Goal: Task Accomplishment & Management: Manage account settings

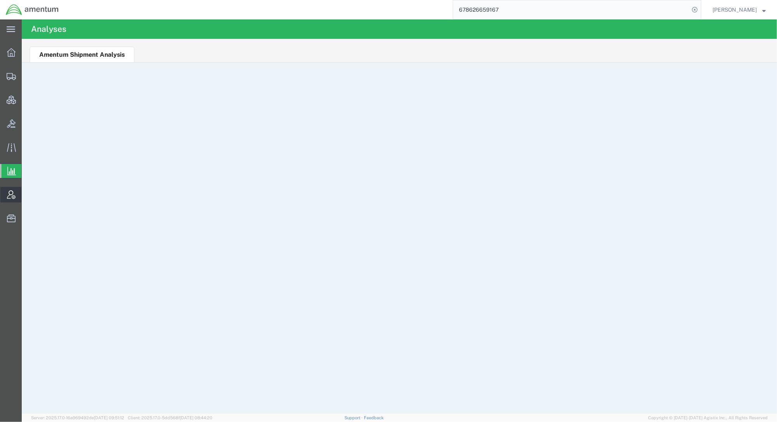
click at [27, 193] on span "Account Admin" at bounding box center [23, 195] width 5 height 16
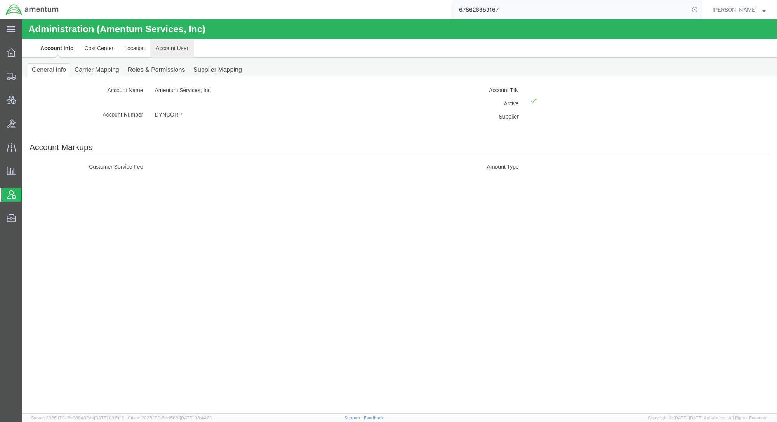
click at [170, 50] on link "Account User" at bounding box center [171, 48] width 43 height 19
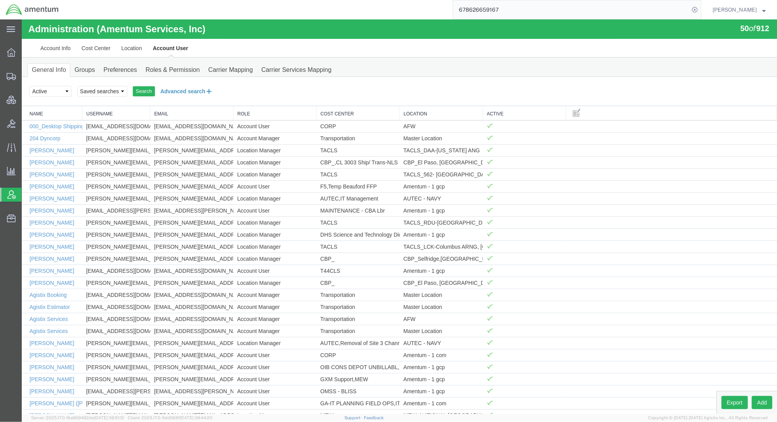
click at [192, 93] on button "Advanced search" at bounding box center [186, 91] width 63 height 13
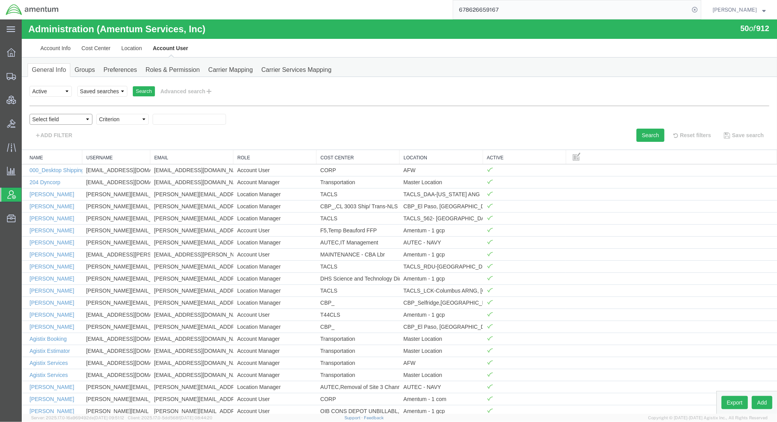
click at [62, 116] on select "Select field Cost Center Email Location Name Role Username" at bounding box center [61, 119] width 63 height 11
select select "personName"
click at [30, 114] on select "Select field Cost Center Email Location Name Role Username" at bounding box center [61, 119] width 63 height 11
click at [129, 123] on select "Criterion contains does not contain is is blank is not blank starts with" at bounding box center [122, 119] width 52 height 11
select select "contains"
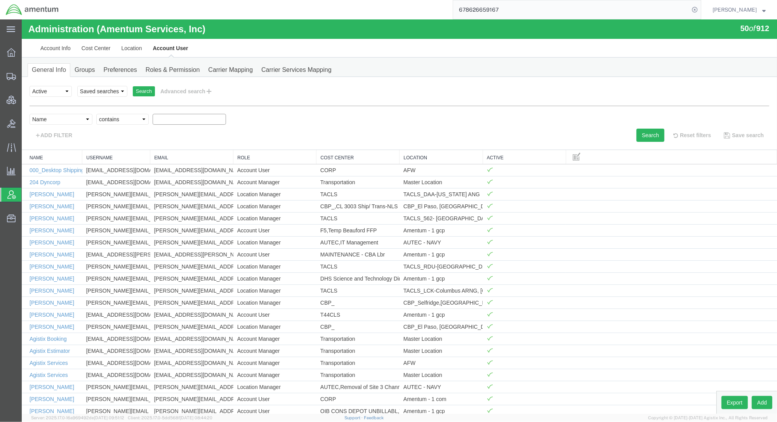
click at [96, 114] on select "Criterion contains does not contain is is blank is not blank starts with" at bounding box center [122, 119] width 52 height 11
click at [196, 119] on input "text" at bounding box center [189, 119] width 73 height 11
paste input "[PERSON_NAME]"
type input "[PERSON_NAME]"
click at [636, 133] on button "Search" at bounding box center [650, 134] width 28 height 13
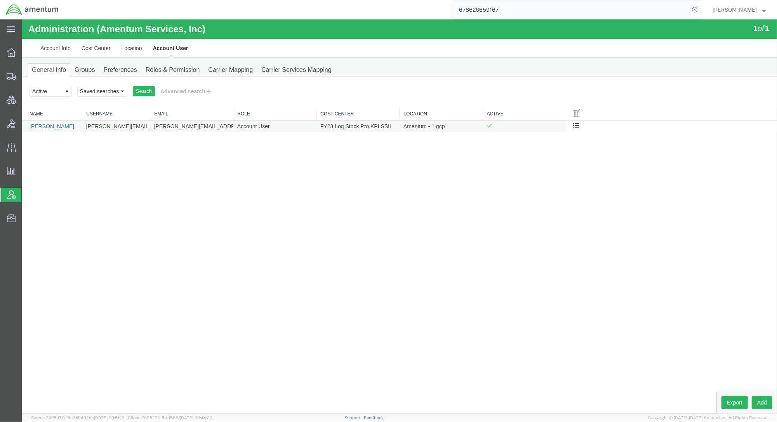
click at [51, 127] on link "[PERSON_NAME]" at bounding box center [52, 126] width 45 height 6
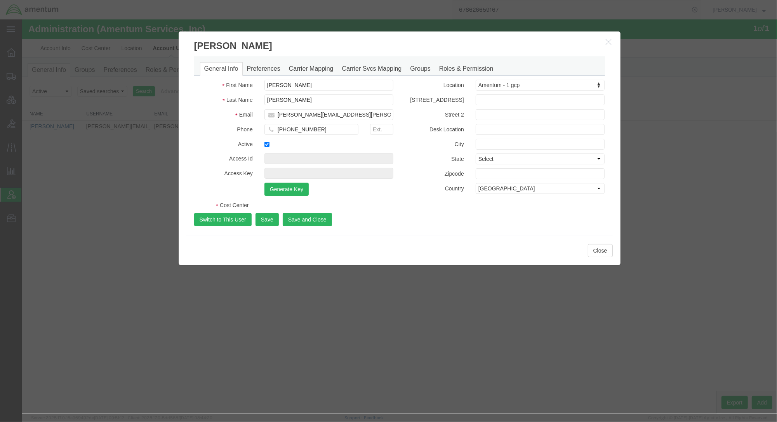
select select "COSTCENTER"
select select "DEPARTMENT"
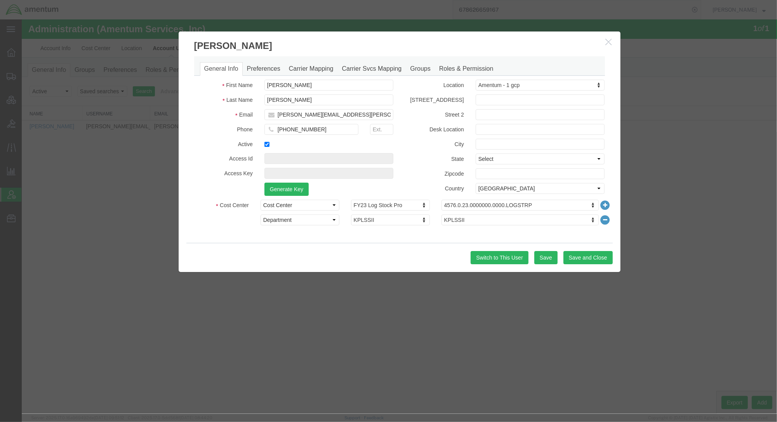
click at [613, 42] on button "button" at bounding box center [610, 42] width 10 height 10
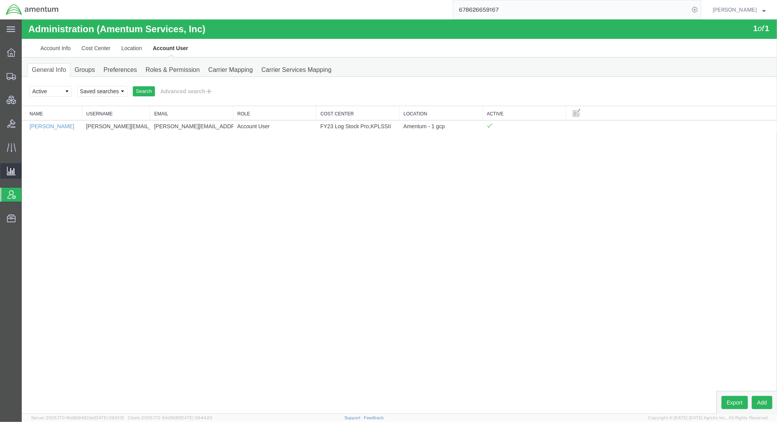
click at [0, 0] on span "Analyses" at bounding box center [0, 0] width 0 height 0
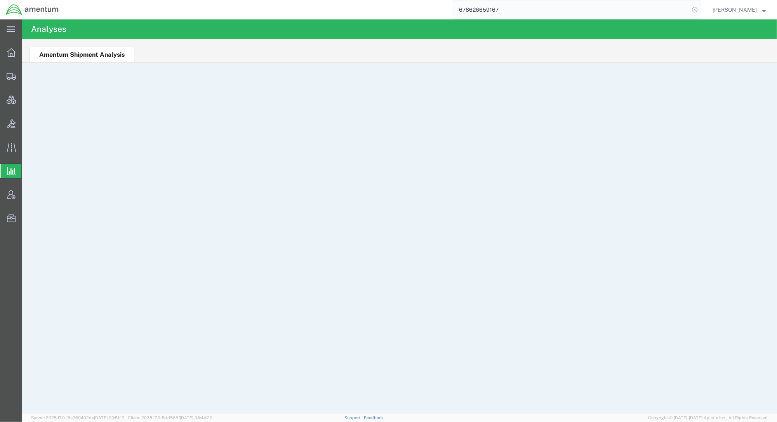
click at [690, 8] on icon at bounding box center [694, 9] width 11 height 11
click at [203, 10] on div at bounding box center [382, 9] width 637 height 19
click at [27, 196] on span "Account Admin" at bounding box center [23, 195] width 5 height 16
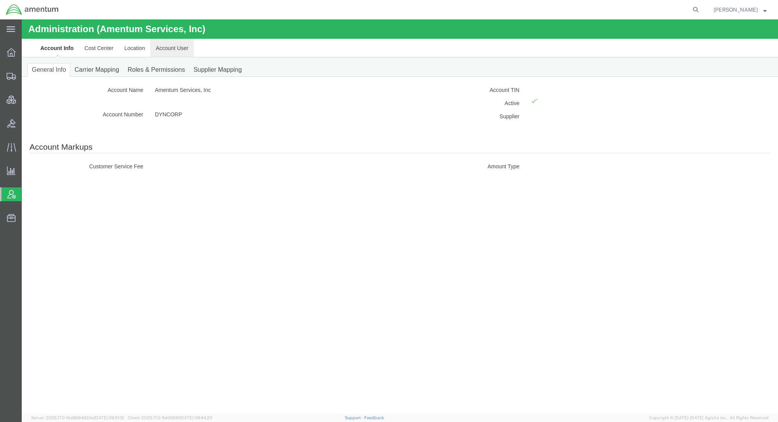
click at [182, 50] on link "Account User" at bounding box center [171, 48] width 43 height 19
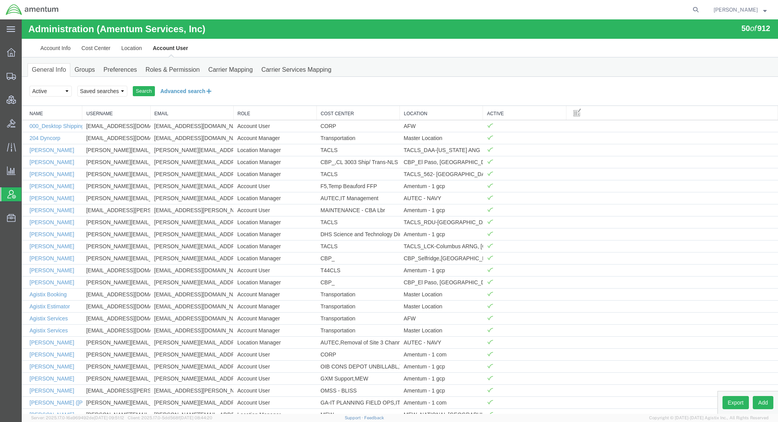
click at [196, 91] on button "Advanced search" at bounding box center [186, 91] width 63 height 13
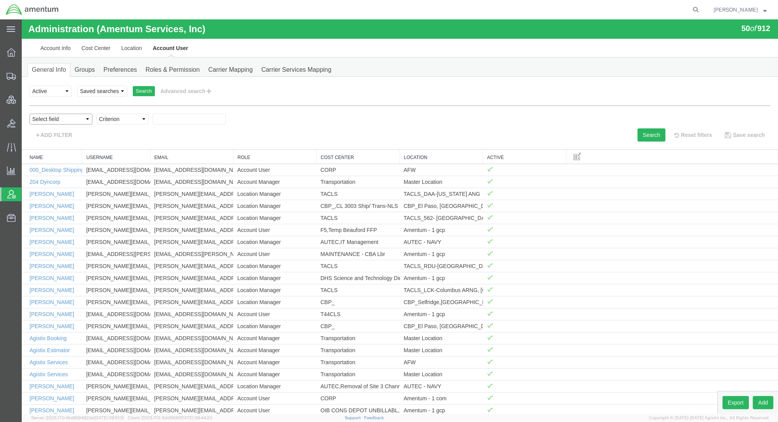
click at [71, 116] on select "Select field Cost Center Email Location Name Role Username" at bounding box center [61, 119] width 63 height 11
select select "personName"
click at [30, 114] on select "Select field Cost Center Email Location Name Role Username" at bounding box center [61, 119] width 63 height 11
click at [110, 116] on select "Criterion contains does not contain is is blank is not blank starts with" at bounding box center [122, 119] width 52 height 11
select select "contains"
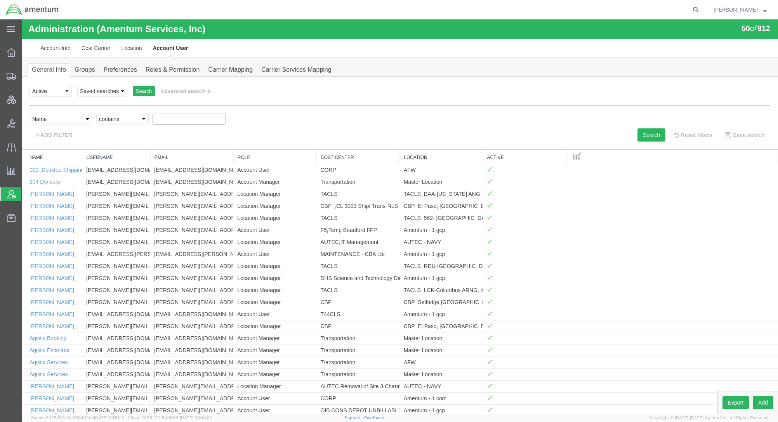
click at [96, 114] on select "Criterion contains does not contain is is blank is not blank starts with" at bounding box center [122, 119] width 52 height 11
click at [63, 90] on select "Select status Active All Inactive" at bounding box center [51, 91] width 42 height 11
click at [27, 172] on span "Analytics" at bounding box center [23, 171] width 5 height 16
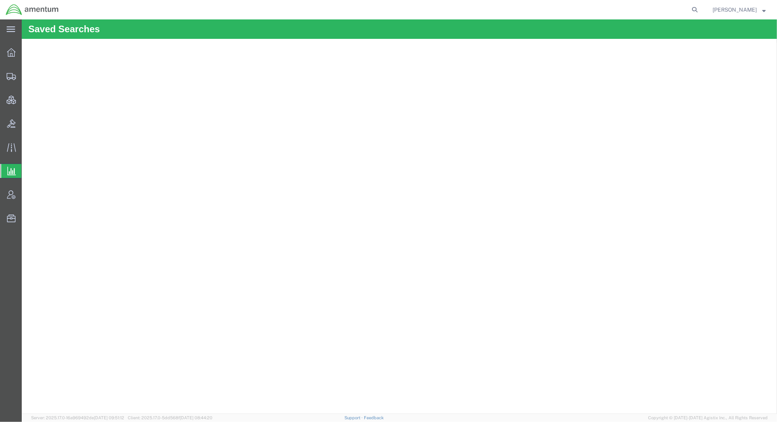
click at [0, 0] on span "Analyses" at bounding box center [0, 0] width 0 height 0
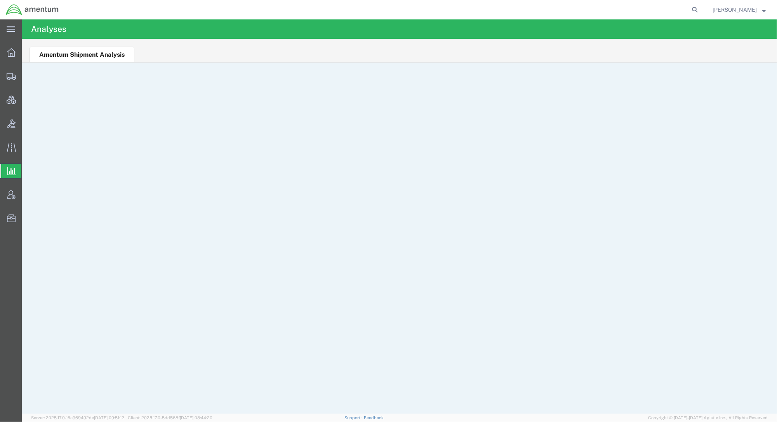
click at [765, 54] on ul "Amentum Shipment Analysis" at bounding box center [399, 51] width 755 height 24
